Goal: Task Accomplishment & Management: Use online tool/utility

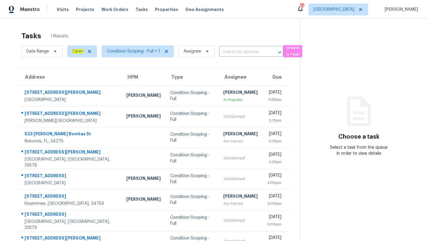
scroll to position [68, 0]
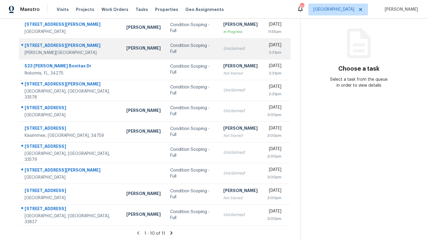
click at [219, 50] on td "Unclaimed" at bounding box center [241, 48] width 44 height 21
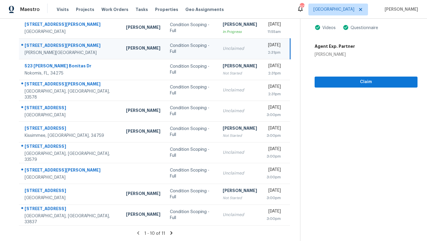
scroll to position [26, 0]
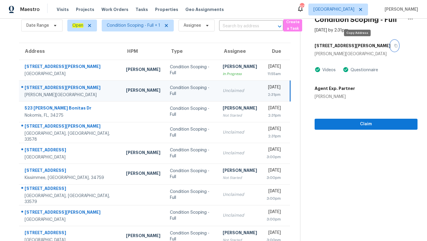
click at [391, 46] on button "button" at bounding box center [395, 45] width 8 height 11
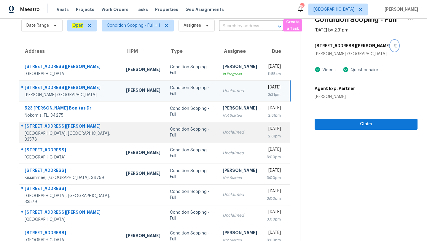
scroll to position [68, 0]
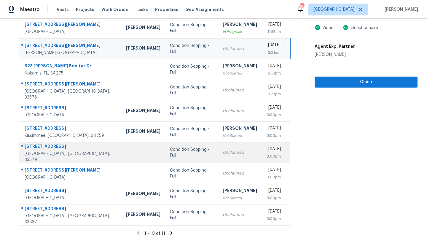
click at [172, 152] on div "Condition Scoping - Full" at bounding box center [191, 153] width 43 height 12
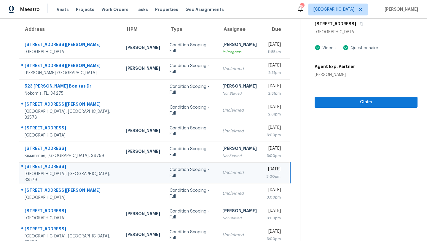
scroll to position [40, 0]
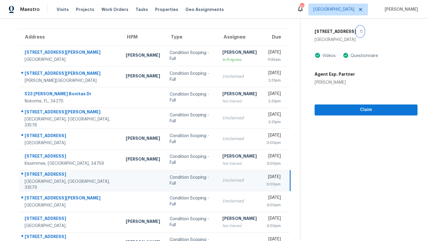
click at [363, 31] on icon "button" at bounding box center [361, 31] width 3 height 3
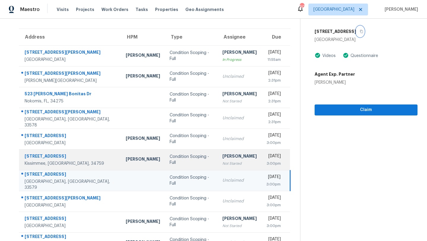
scroll to position [68, 0]
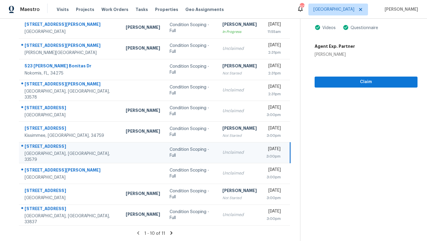
click at [172, 233] on icon at bounding box center [171, 232] width 5 height 5
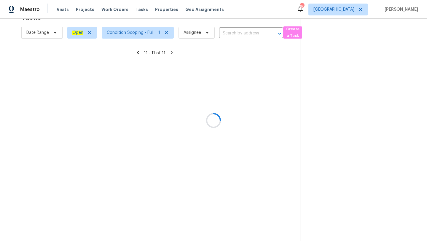
scroll to position [19, 0]
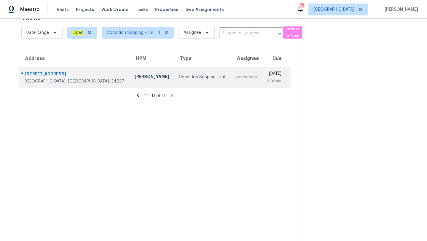
click at [130, 84] on td "Naomi Ferreira" at bounding box center [152, 77] width 44 height 21
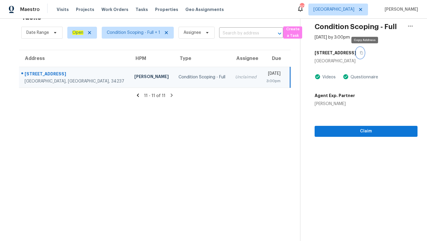
click at [364, 53] on button "button" at bounding box center [360, 52] width 8 height 11
click at [361, 5] on span "[GEOGRAPHIC_DATA]" at bounding box center [339, 10] width 60 height 12
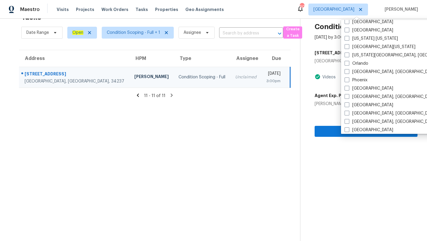
scroll to position [297, 0]
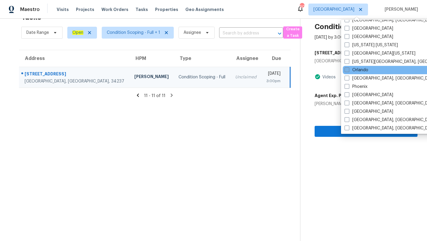
click at [348, 69] on span at bounding box center [347, 69] width 5 height 5
click at [348, 69] on input "Orlando" at bounding box center [347, 69] width 4 height 4
checkbox input "true"
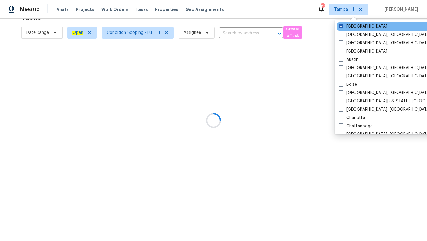
click at [344, 27] on label "[GEOGRAPHIC_DATA]" at bounding box center [363, 26] width 49 height 6
click at [343, 27] on input "[GEOGRAPHIC_DATA]" at bounding box center [341, 25] width 4 height 4
checkbox input "false"
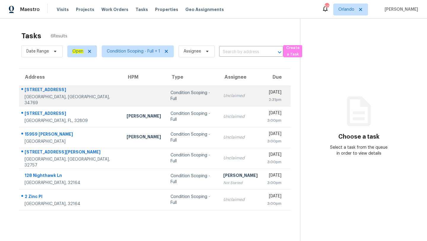
click at [223, 95] on div "Unclaimed" at bounding box center [240, 96] width 34 height 6
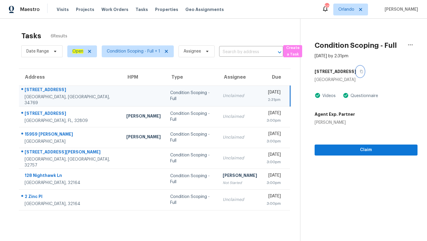
click at [360, 71] on icon "button" at bounding box center [361, 71] width 3 height 3
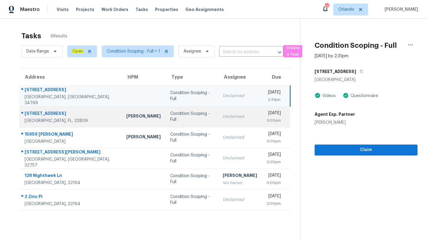
click at [229, 110] on td "Unclaimed" at bounding box center [240, 116] width 44 height 21
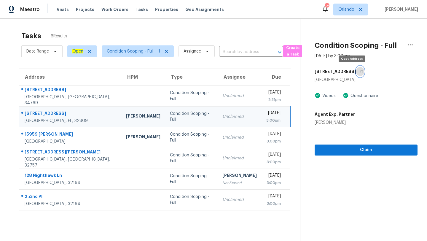
click at [360, 71] on icon "button" at bounding box center [362, 72] width 4 height 4
click at [344, 7] on span "Orlando" at bounding box center [347, 10] width 16 height 6
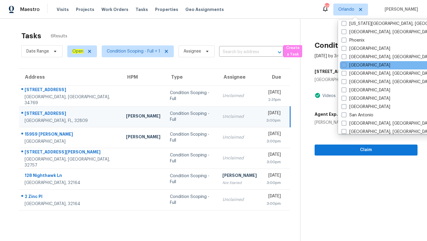
scroll to position [243, 0]
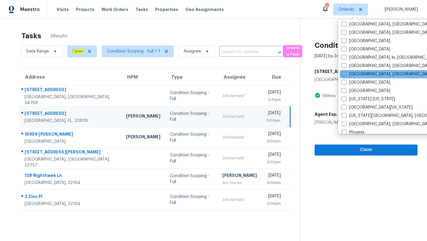
click at [343, 72] on span at bounding box center [344, 74] width 5 height 5
click at [343, 72] on input "[GEOGRAPHIC_DATA], [GEOGRAPHIC_DATA]" at bounding box center [344, 73] width 4 height 4
checkbox input "true"
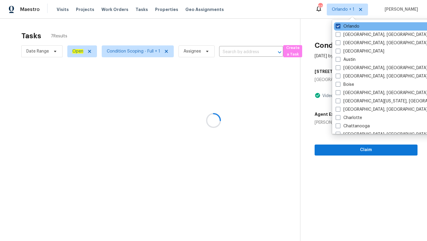
click at [339, 25] on span at bounding box center [338, 26] width 5 height 5
click at [339, 25] on input "Orlando" at bounding box center [338, 25] width 4 height 4
checkbox input "false"
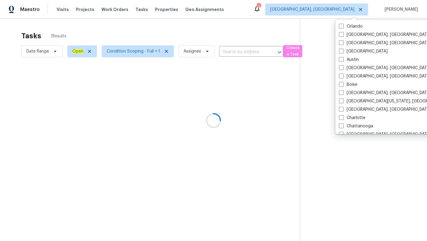
click at [226, 33] on div at bounding box center [213, 120] width 427 height 241
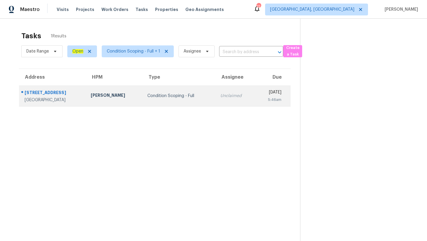
click at [216, 99] on td "Unclaimed" at bounding box center [236, 95] width 40 height 21
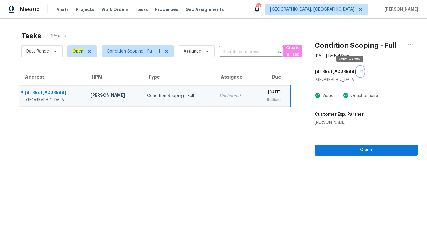
click at [356, 68] on button "button" at bounding box center [360, 71] width 8 height 11
click at [353, 7] on span "[GEOGRAPHIC_DATA], [GEOGRAPHIC_DATA]" at bounding box center [312, 10] width 84 height 6
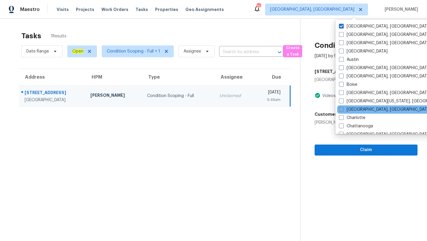
scroll to position [210, 0]
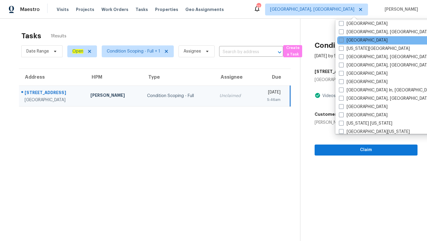
click at [342, 40] on span at bounding box center [341, 40] width 5 height 5
click at [342, 40] on input "[GEOGRAPHIC_DATA]" at bounding box center [341, 39] width 4 height 4
checkbox input "true"
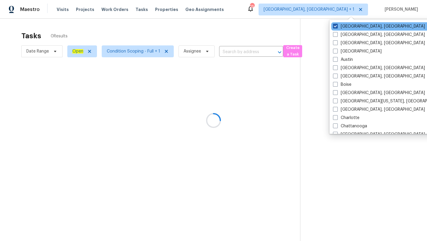
click at [337, 26] on span at bounding box center [335, 26] width 5 height 5
click at [337, 26] on input "[GEOGRAPHIC_DATA], [GEOGRAPHIC_DATA]" at bounding box center [335, 25] width 4 height 4
checkbox input "false"
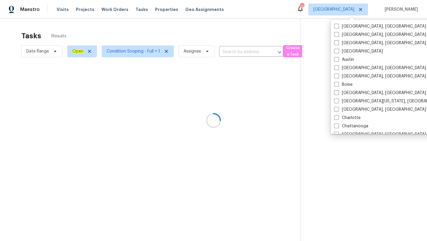
click at [236, 39] on div at bounding box center [213, 120] width 427 height 241
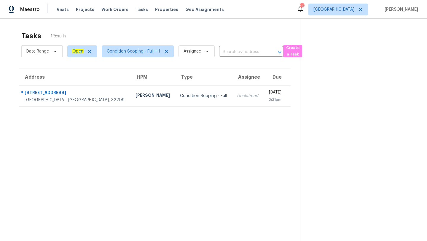
click at [206, 108] on section "Tasks 1 Results Date Range Open Condition Scoping - Full + 1 Assignee ​ Create …" at bounding box center [154, 143] width 291 height 231
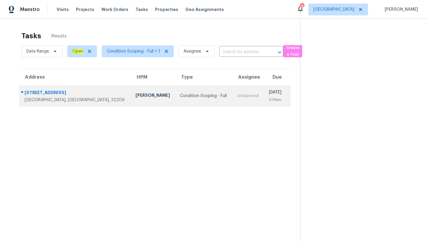
click at [232, 86] on td "Unclaimed" at bounding box center [247, 95] width 31 height 21
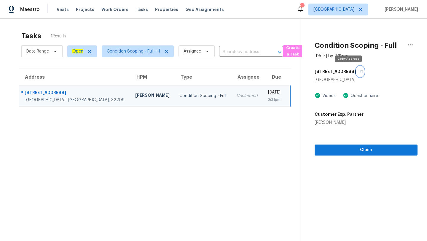
click at [360, 73] on icon "button" at bounding box center [362, 72] width 4 height 4
